Goal: Transaction & Acquisition: Download file/media

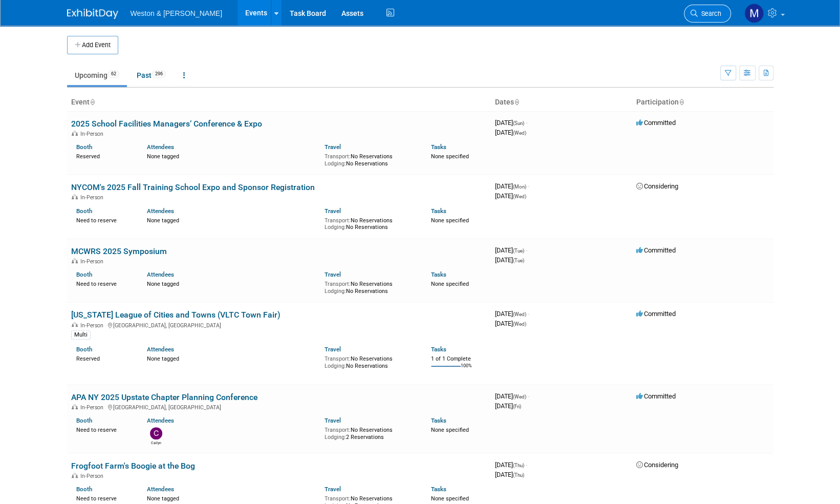
click at [715, 16] on span "Search" at bounding box center [710, 14] width 24 height 8
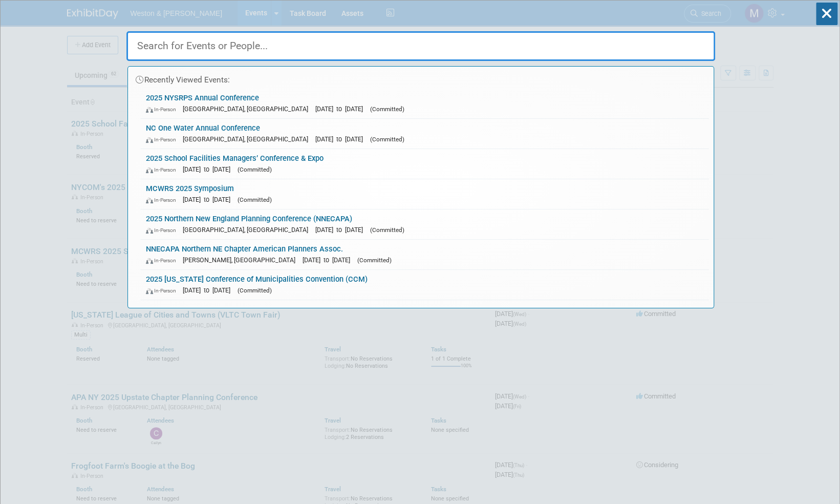
paste input "CACIWC"
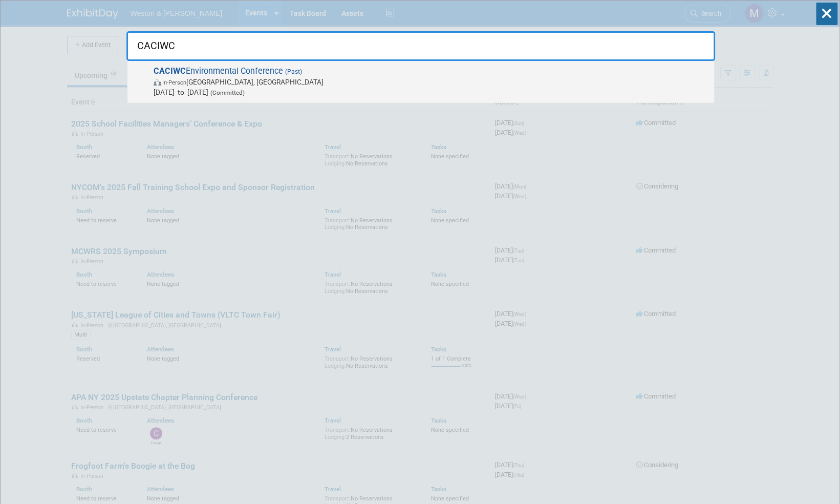
type input "CACIWC"
click at [240, 71] on span "CACIWC Environmental Conference (Past) In-Person Bristol, CT Nov 16, 2024 to No…" at bounding box center [429, 81] width 558 height 31
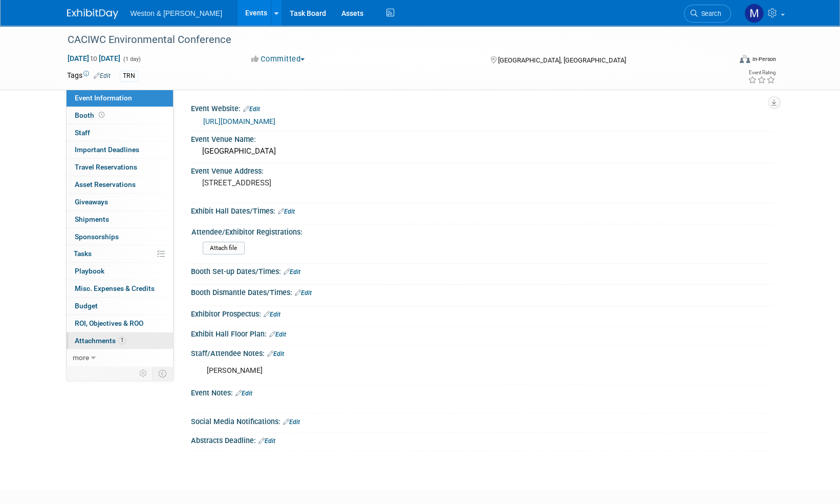
click at [99, 338] on span "Attachments 1" at bounding box center [100, 340] width 51 height 8
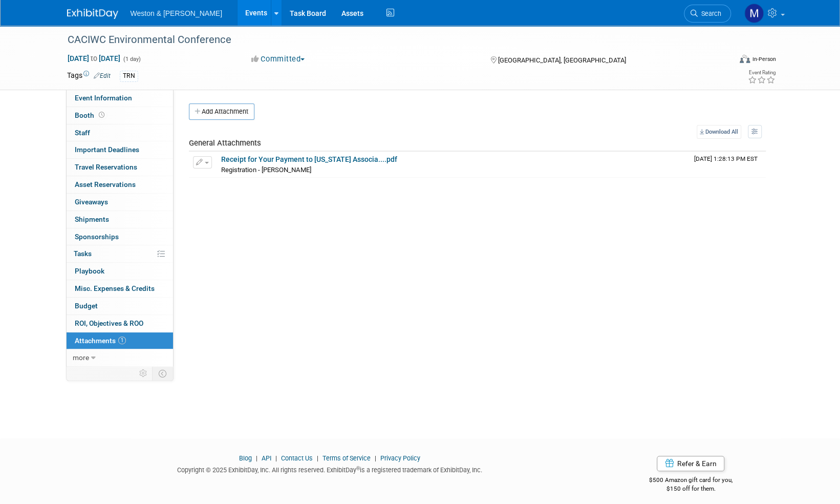
click at [95, 11] on img at bounding box center [92, 14] width 51 height 10
